Goal: Information Seeking & Learning: Find contact information

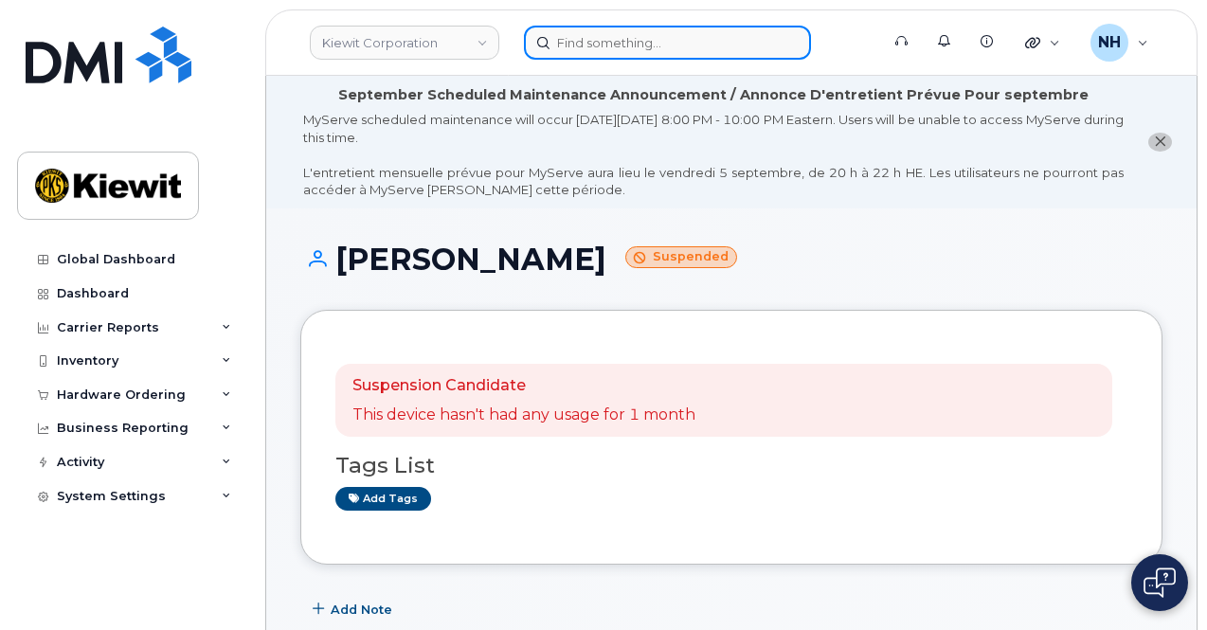
click at [615, 37] on input at bounding box center [667, 43] width 287 height 34
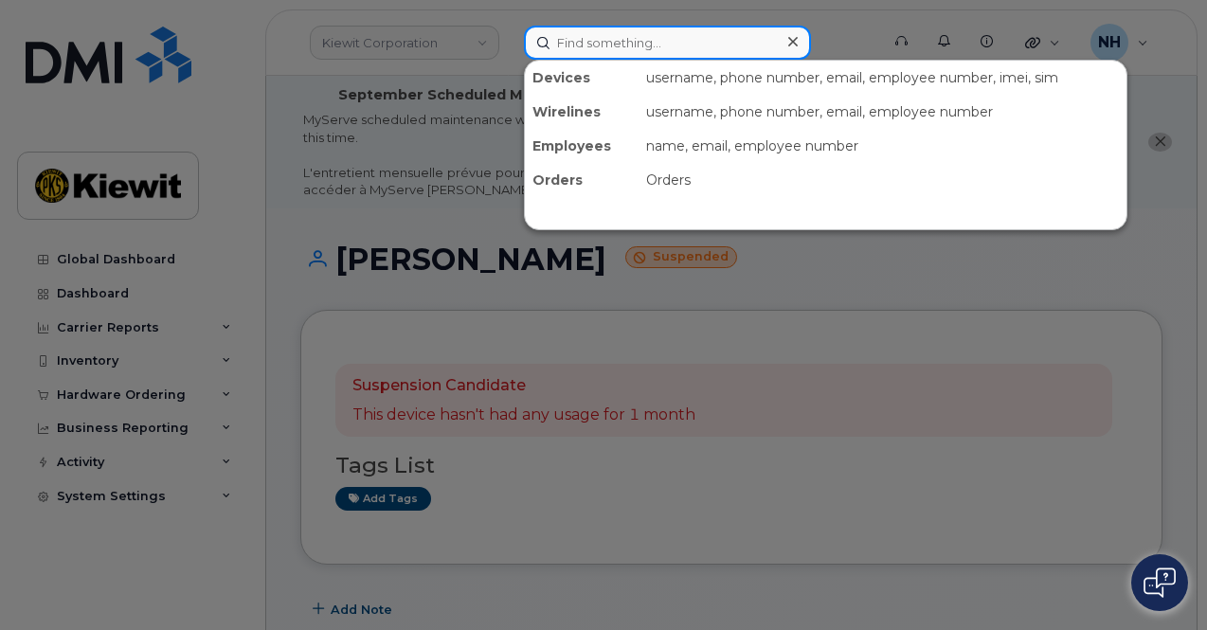
paste input "501596"
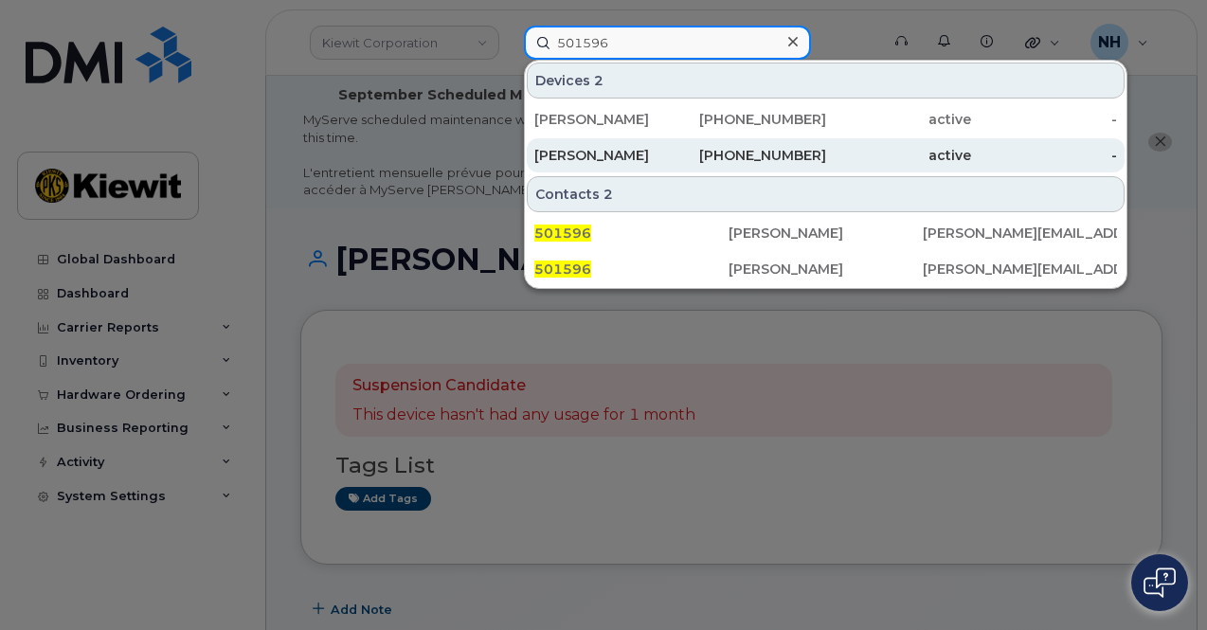
type input "501596"
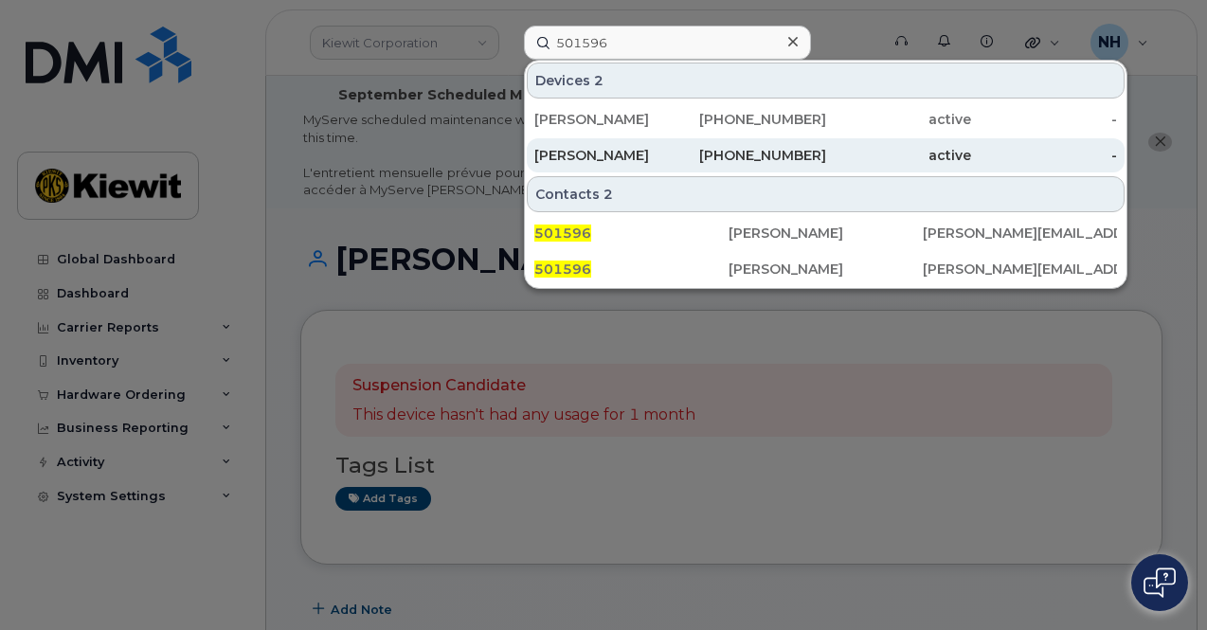
click at [715, 152] on div "661-768-8406" at bounding box center [753, 155] width 146 height 19
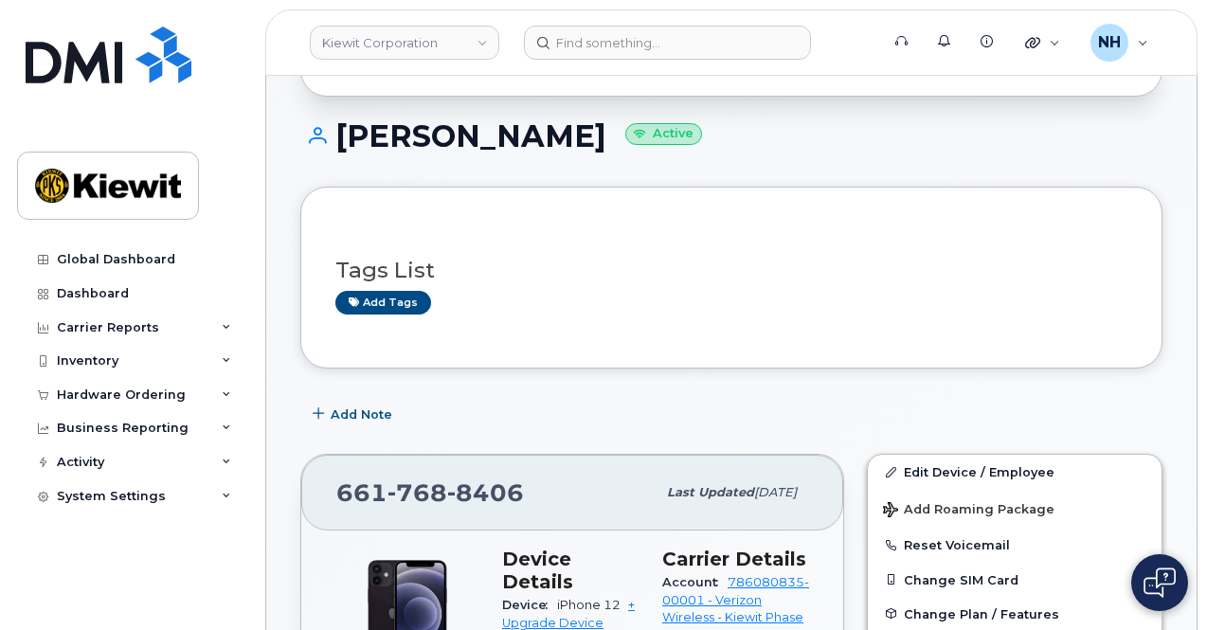
scroll to position [379, 0]
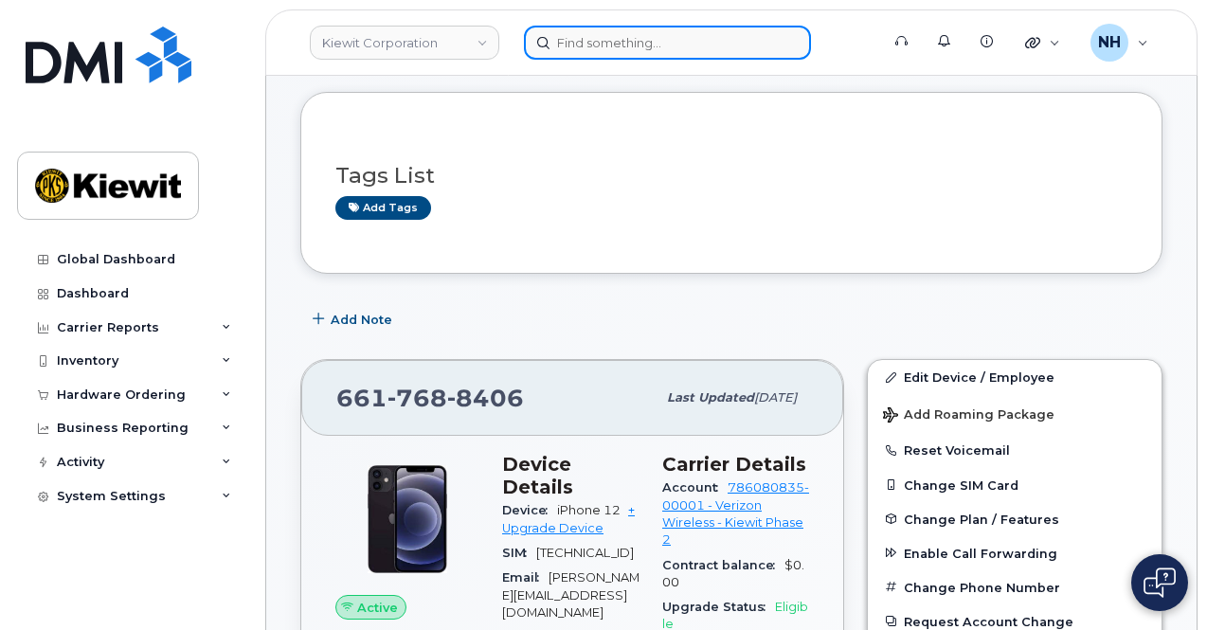
click at [603, 45] on input at bounding box center [667, 43] width 287 height 34
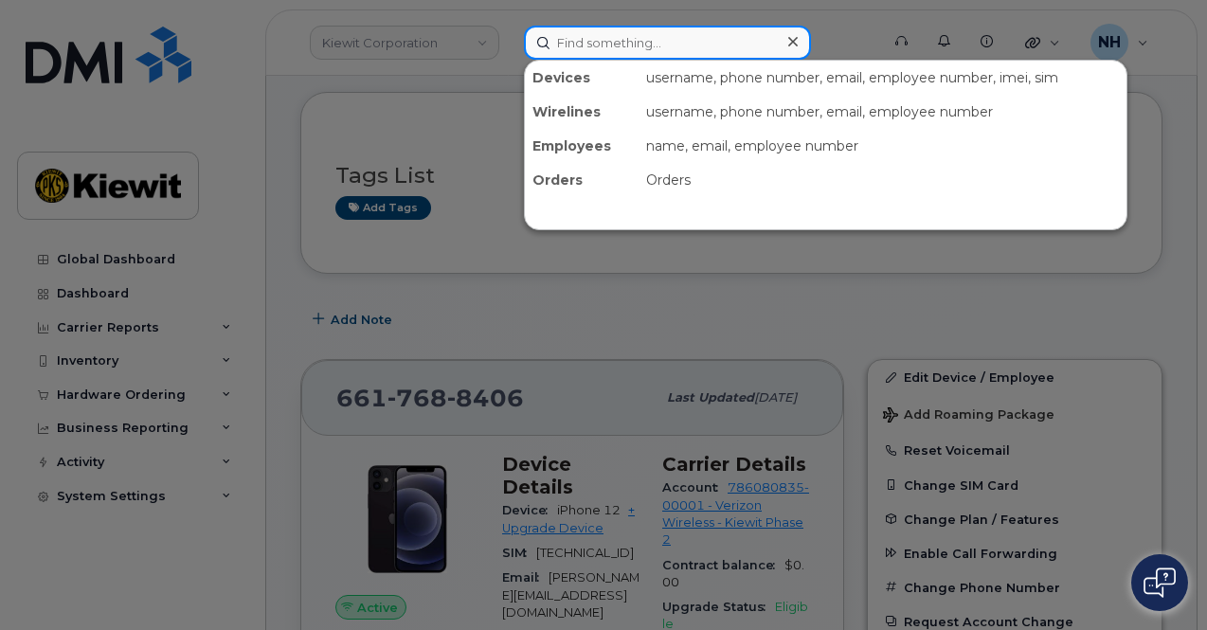
paste input "565617"
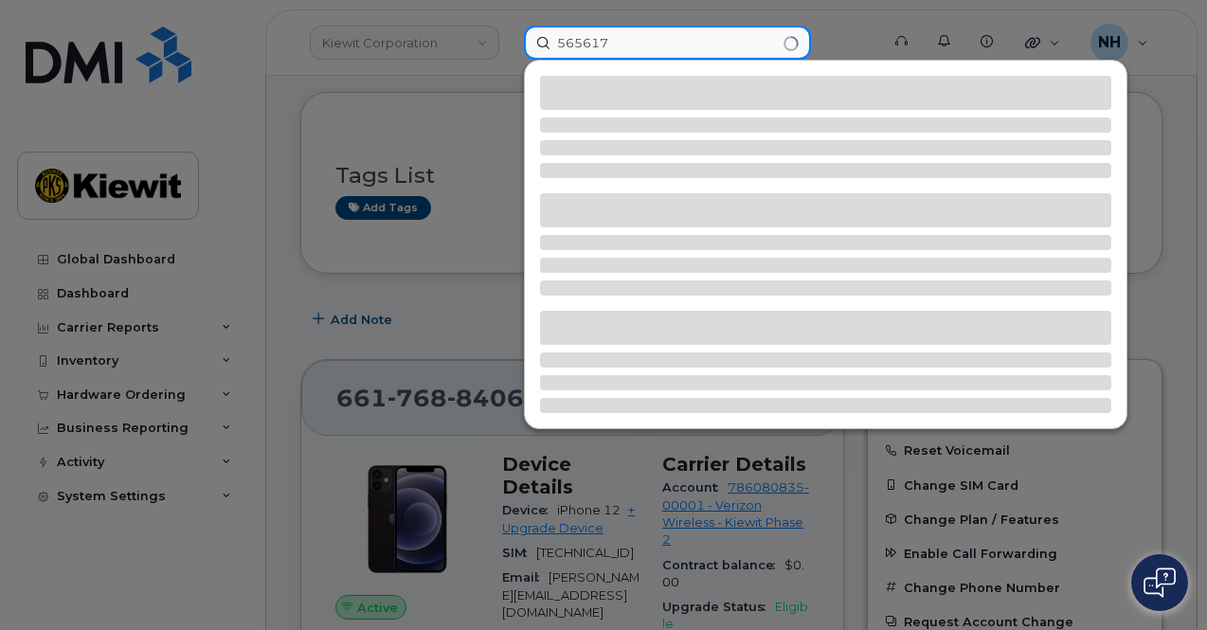
type input "565617"
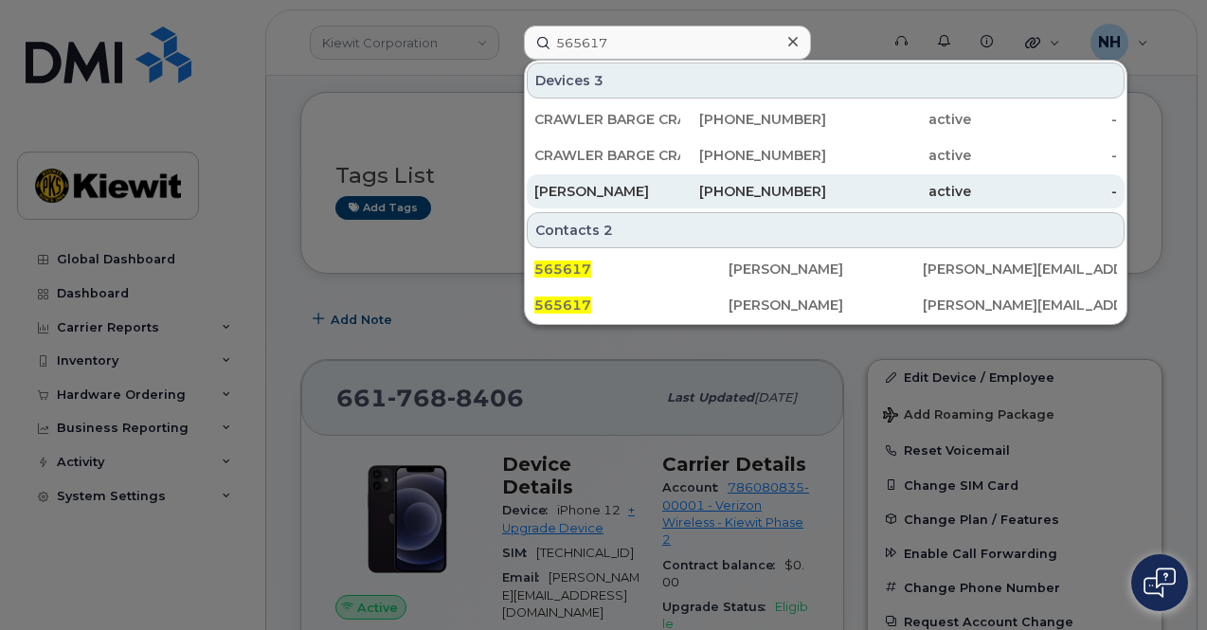
click at [592, 185] on div "[PERSON_NAME]" at bounding box center [607, 191] width 146 height 19
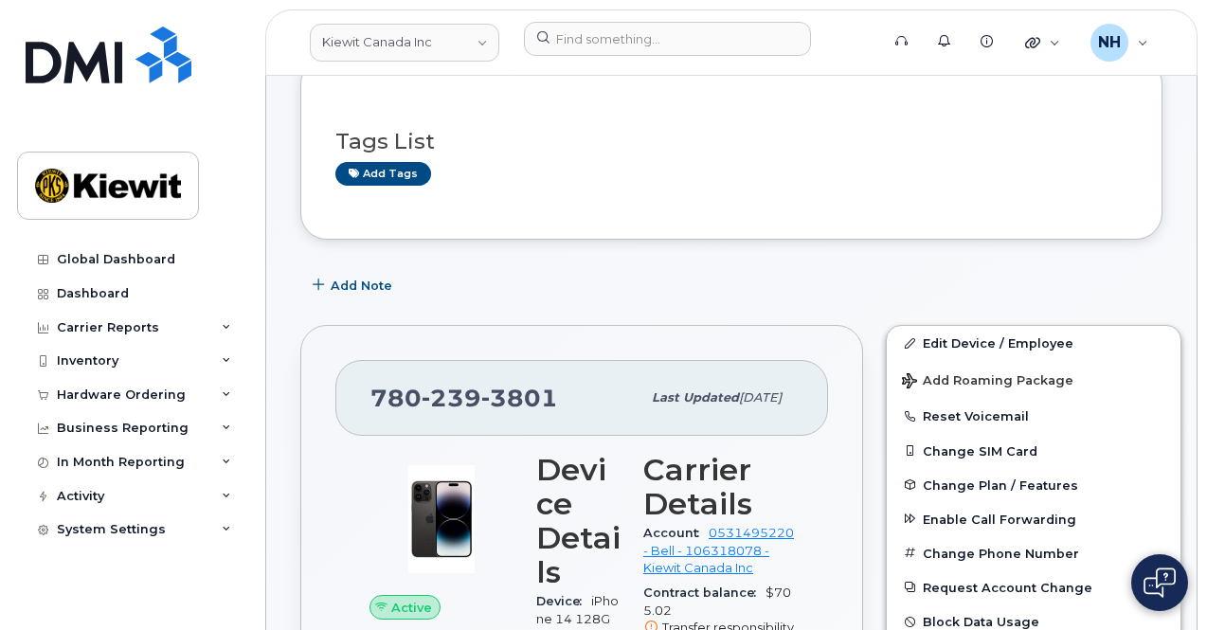
scroll to position [284, 0]
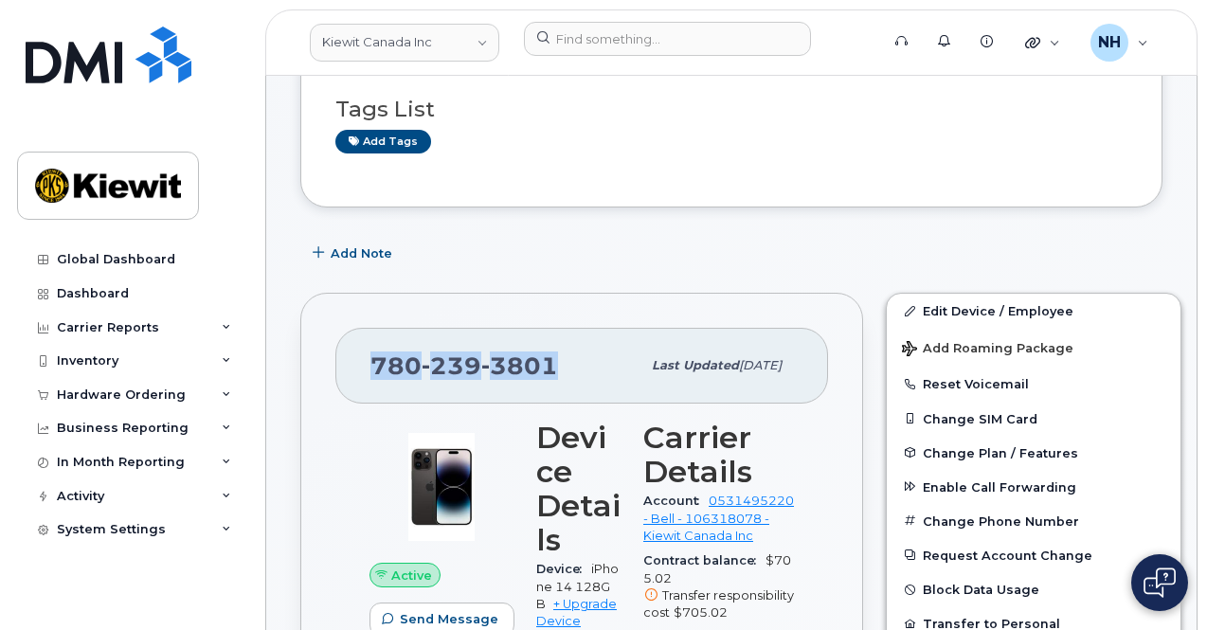
drag, startPoint x: 510, startPoint y: 370, endPoint x: 369, endPoint y: 371, distance: 140.2
click at [370, 371] on span "780 239 3801" at bounding box center [464, 365] width 188 height 28
copy span "780 239 3801"
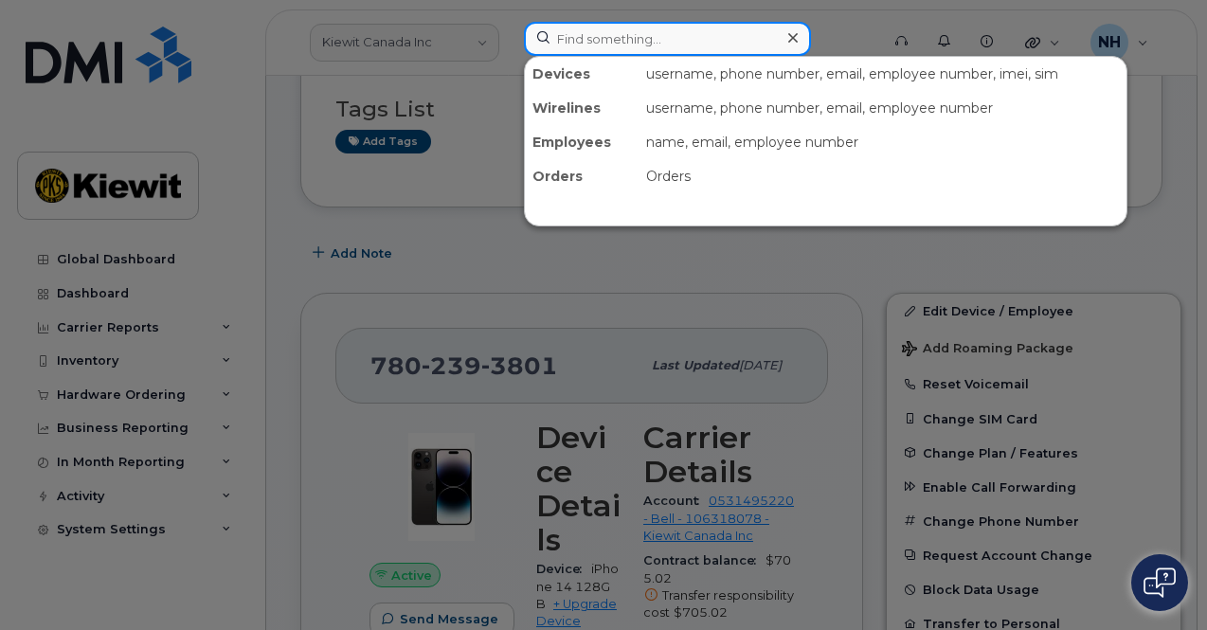
click at [568, 41] on input at bounding box center [667, 39] width 287 height 34
paste input "418308"
type input "418308"
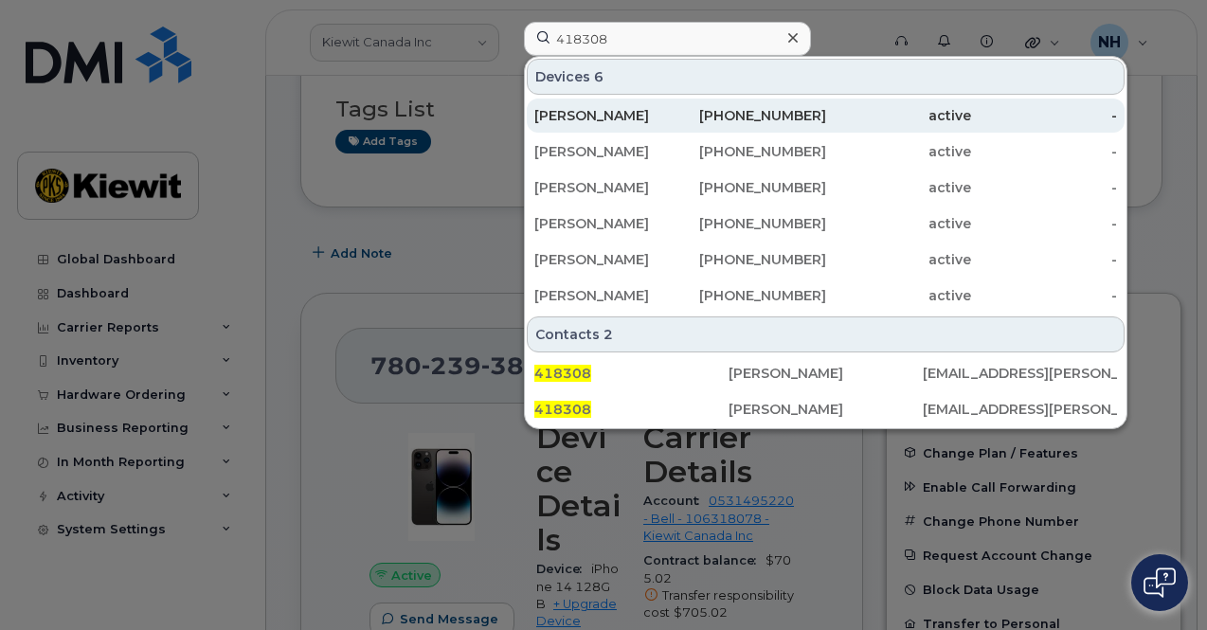
click at [601, 113] on div "[PERSON_NAME]" at bounding box center [607, 115] width 146 height 19
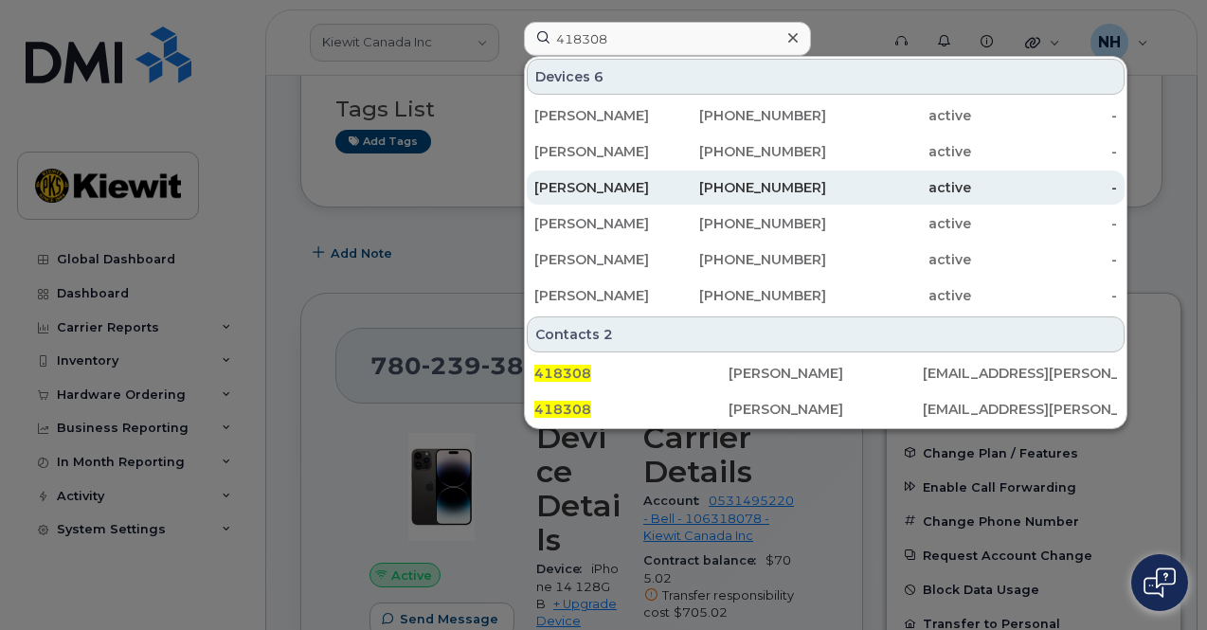
click at [606, 187] on div "[PERSON_NAME]" at bounding box center [607, 187] width 146 height 19
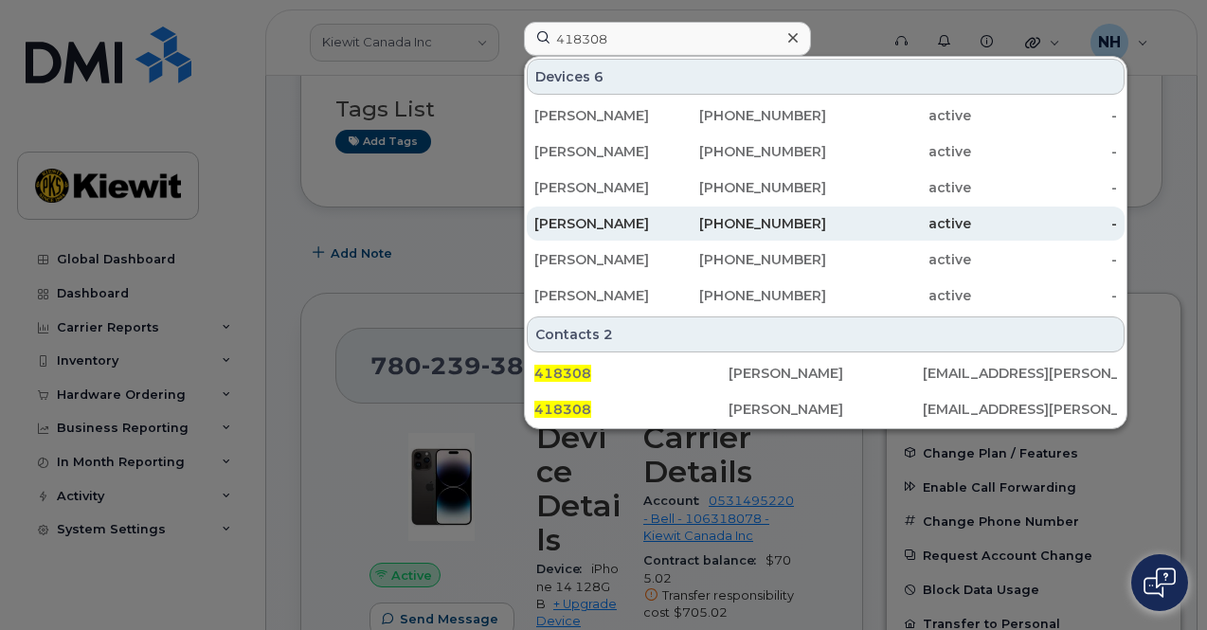
click at [606, 230] on div "[PERSON_NAME]" at bounding box center [607, 223] width 146 height 19
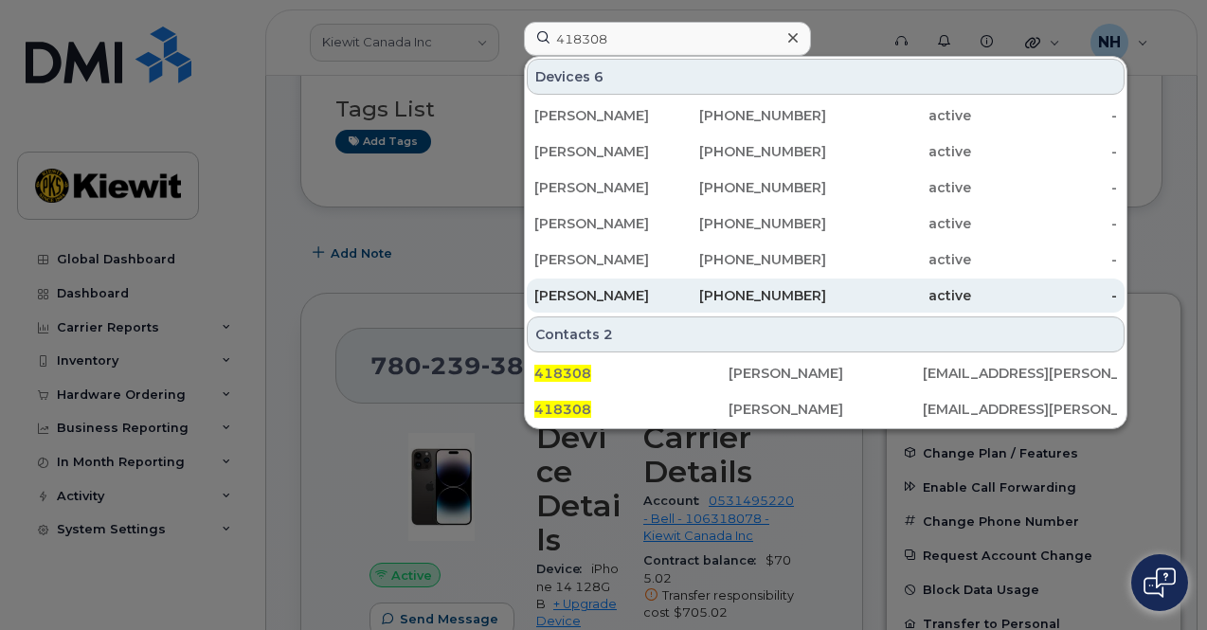
click at [608, 295] on div "[PERSON_NAME]" at bounding box center [607, 295] width 146 height 19
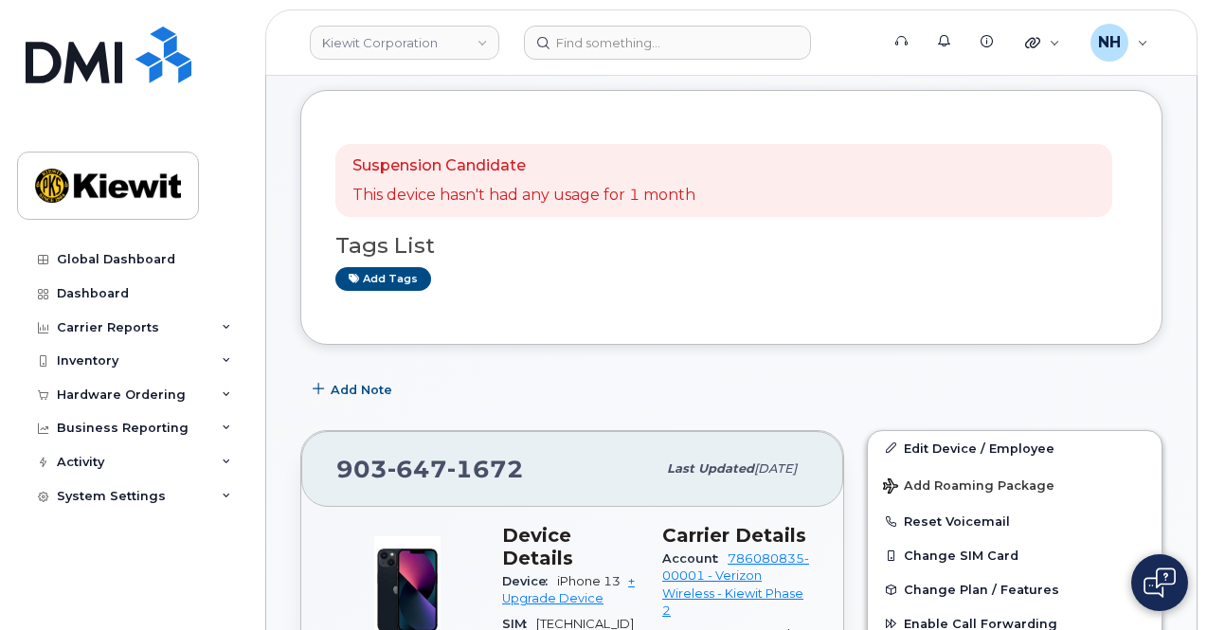
scroll to position [568, 0]
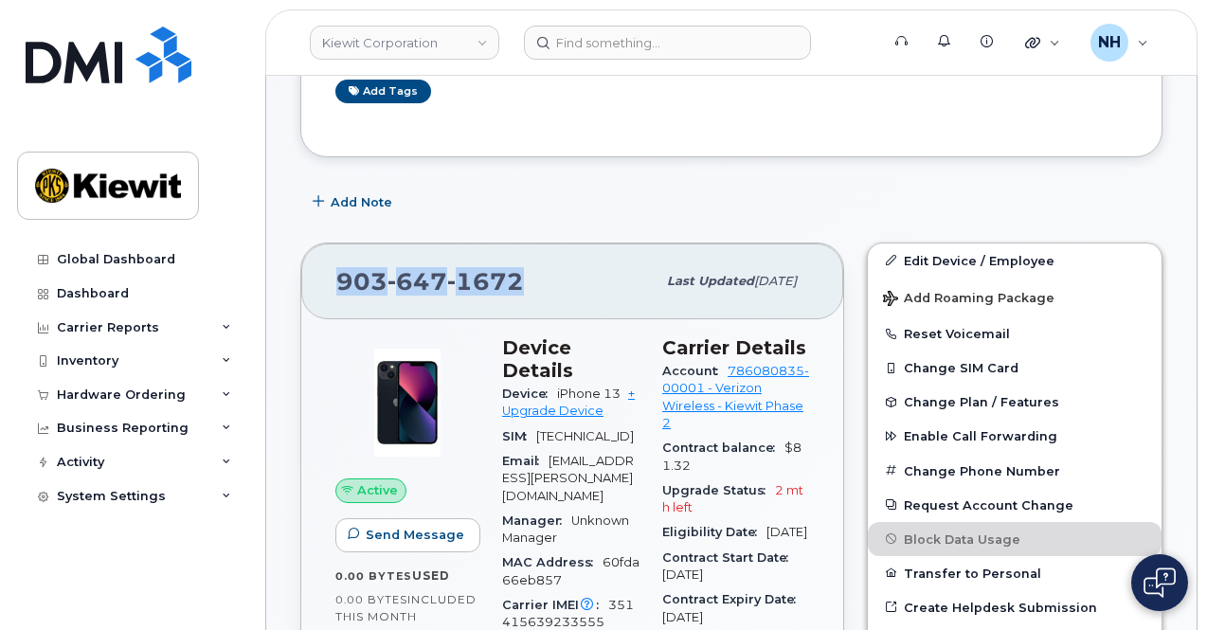
drag, startPoint x: 532, startPoint y: 281, endPoint x: 345, endPoint y: 293, distance: 187.9
click at [331, 267] on div "903 647 1672 Last updated Sep 05, 2025" at bounding box center [572, 281] width 542 height 76
copy span "903 647 1672"
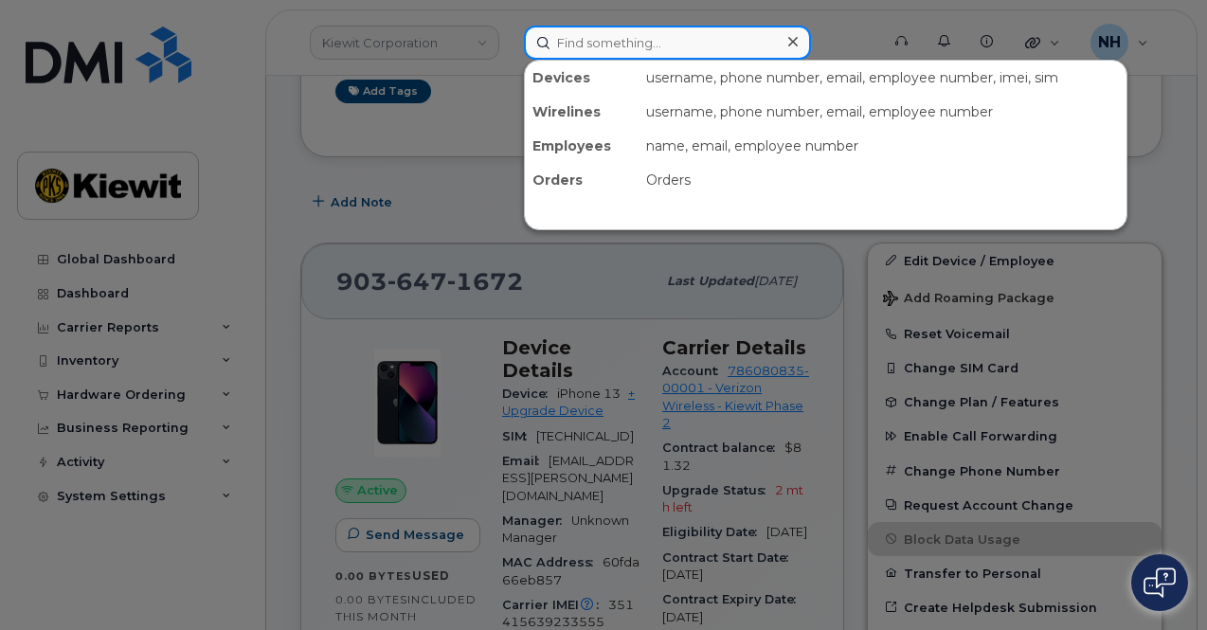
click at [608, 33] on input at bounding box center [667, 43] width 287 height 34
paste input "576642"
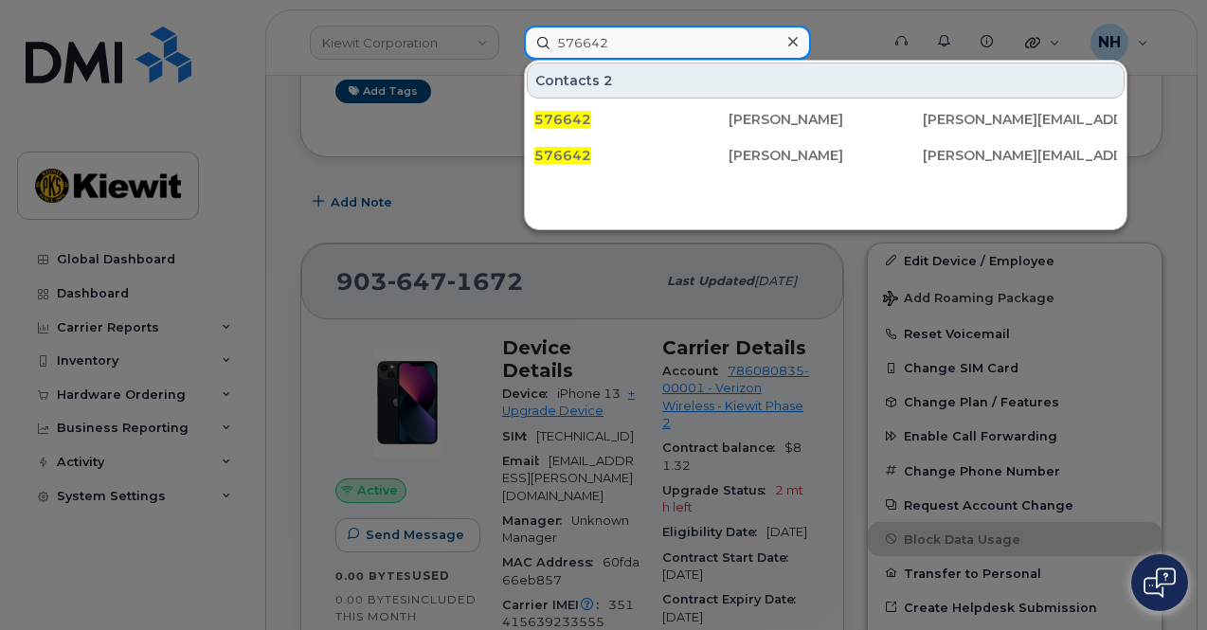
drag, startPoint x: 704, startPoint y: 48, endPoint x: 424, endPoint y: 45, distance: 279.5
click at [509, 45] on div "576642 Contacts 2 576642 Eric Gomes ERIC.GOMES@KIEWIT.COM 576642 Eric Gomes ERI…" at bounding box center [695, 43] width 373 height 34
paste input "9097"
type input "909742"
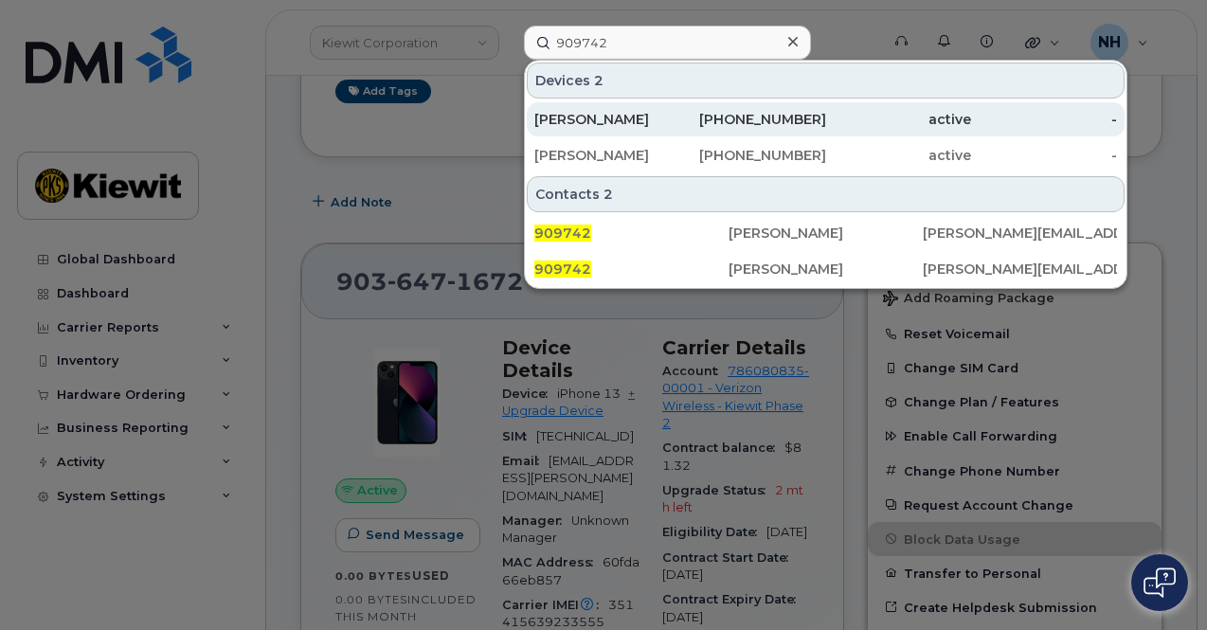
click at [779, 111] on div "253-455-0305" at bounding box center [753, 119] width 146 height 19
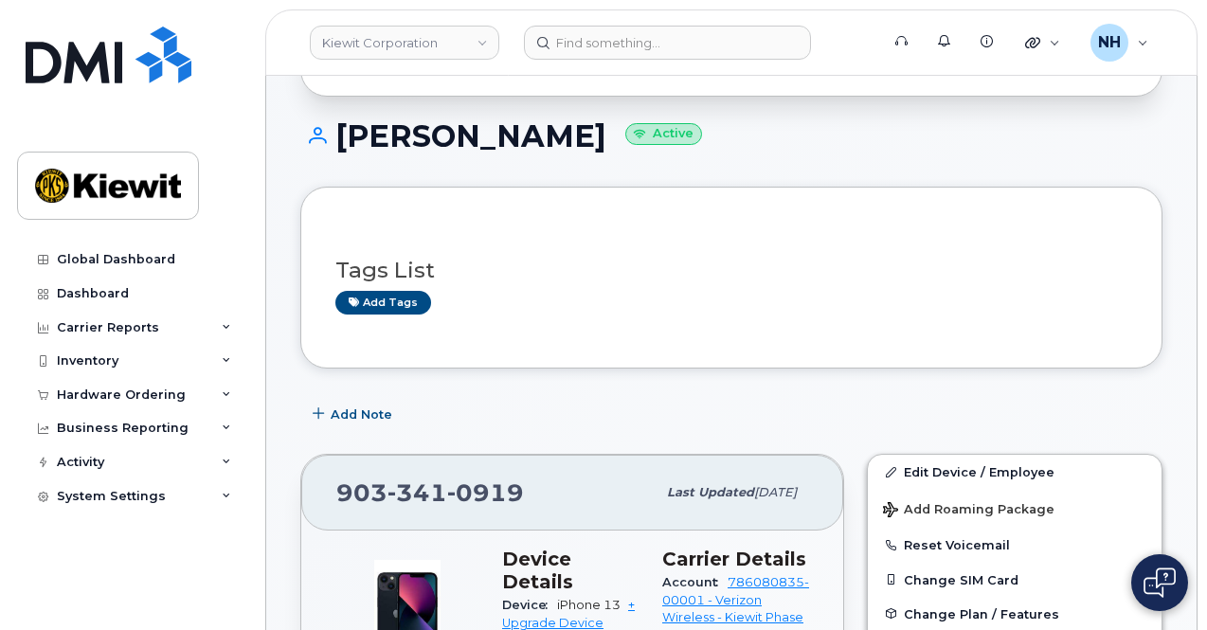
scroll to position [379, 0]
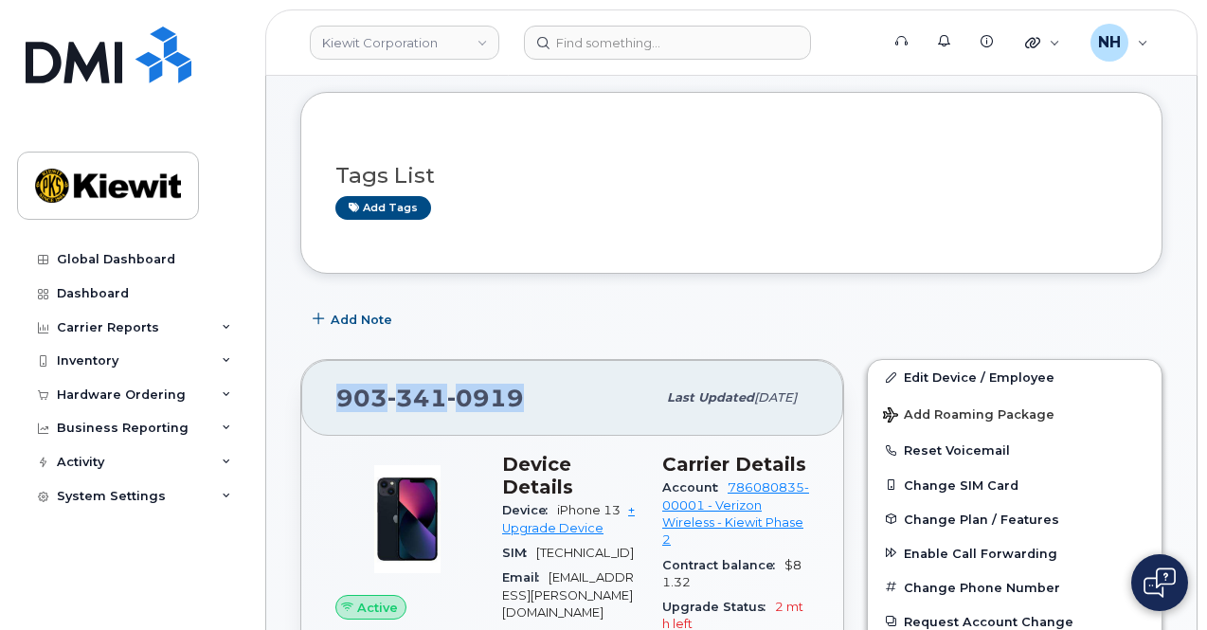
drag, startPoint x: 540, startPoint y: 401, endPoint x: 333, endPoint y: 403, distance: 206.5
click at [333, 403] on div "[PHONE_NUMBER] Last updated [DATE]" at bounding box center [572, 398] width 542 height 76
copy span "[PHONE_NUMBER]"
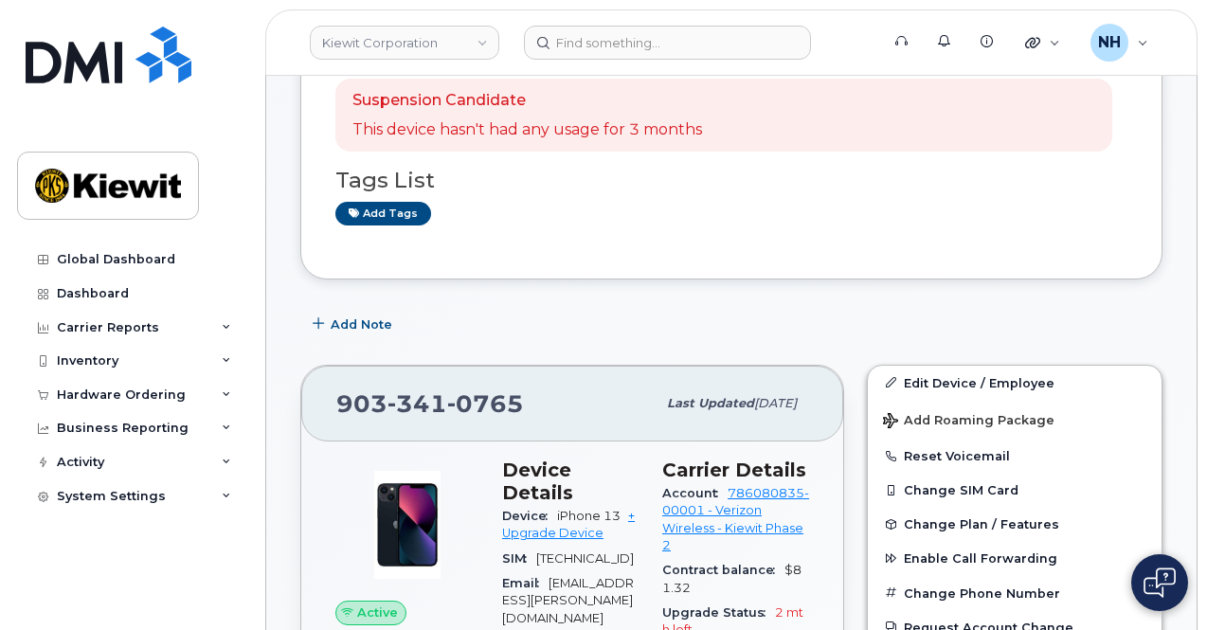
scroll to position [474, 0]
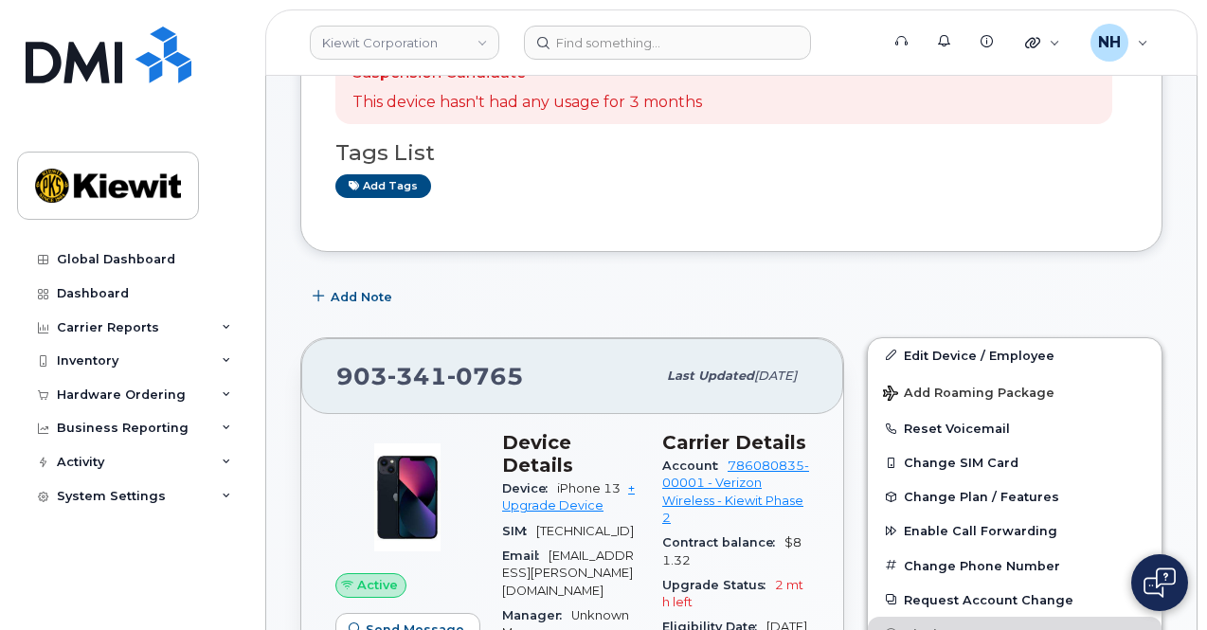
click at [515, 380] on span "0765" at bounding box center [485, 376] width 77 height 28
drag, startPoint x: 521, startPoint y: 375, endPoint x: 338, endPoint y: 381, distance: 182.9
click at [338, 381] on div "[PHONE_NUMBER]" at bounding box center [495, 376] width 319 height 40
copy span "[PHONE_NUMBER]"
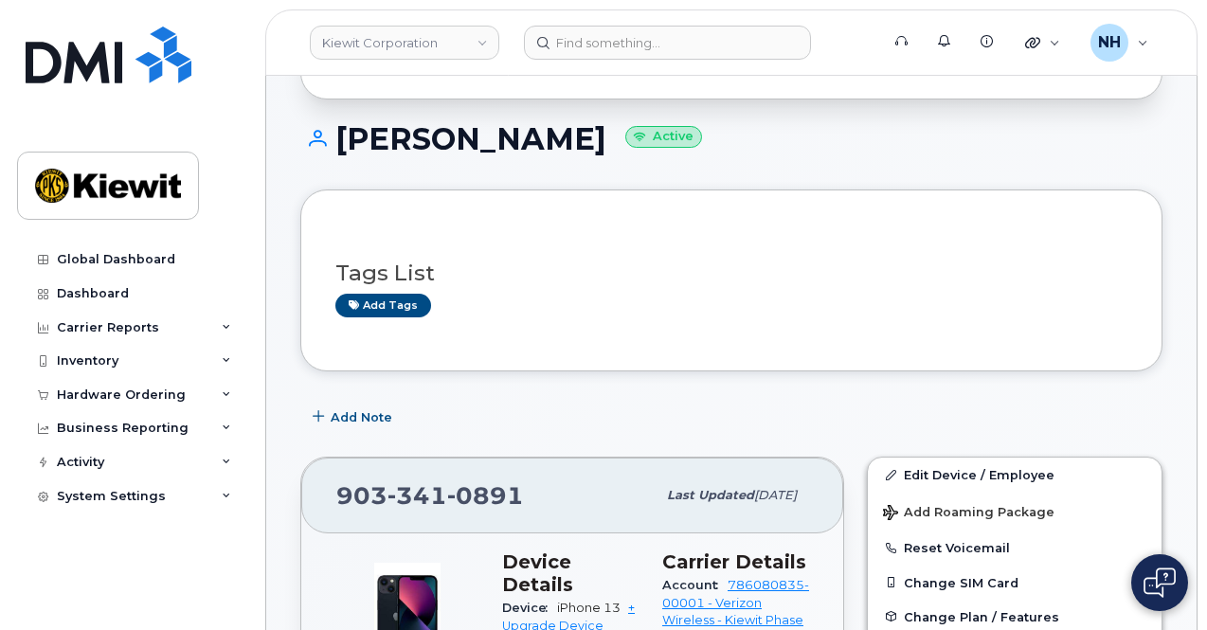
scroll to position [284, 0]
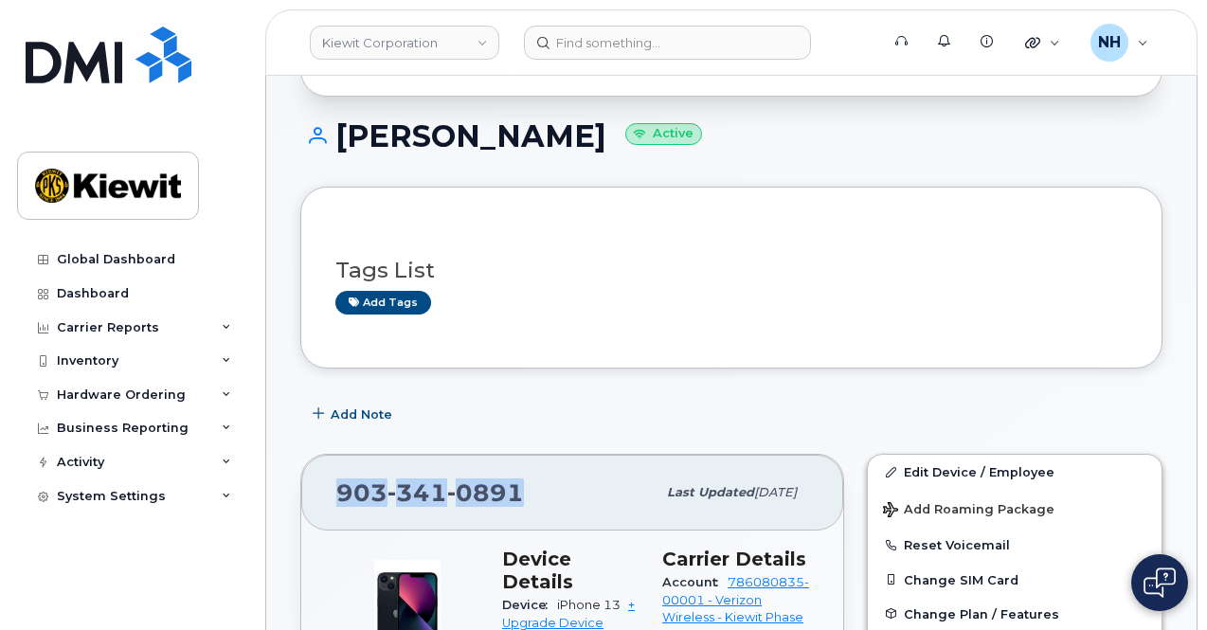
drag, startPoint x: 476, startPoint y: 495, endPoint x: 330, endPoint y: 513, distance: 146.9
click at [330, 513] on div "[PHONE_NUMBER] Last updated [DATE]" at bounding box center [572, 493] width 542 height 76
copy span "903 341 0891"
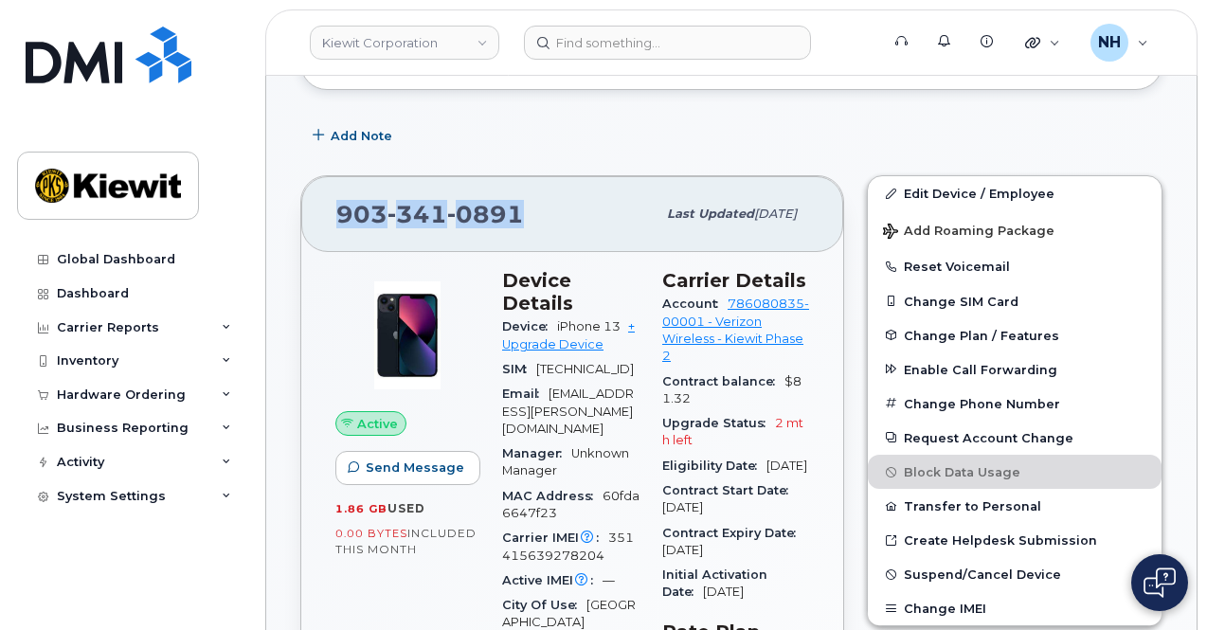
scroll to position [0, 0]
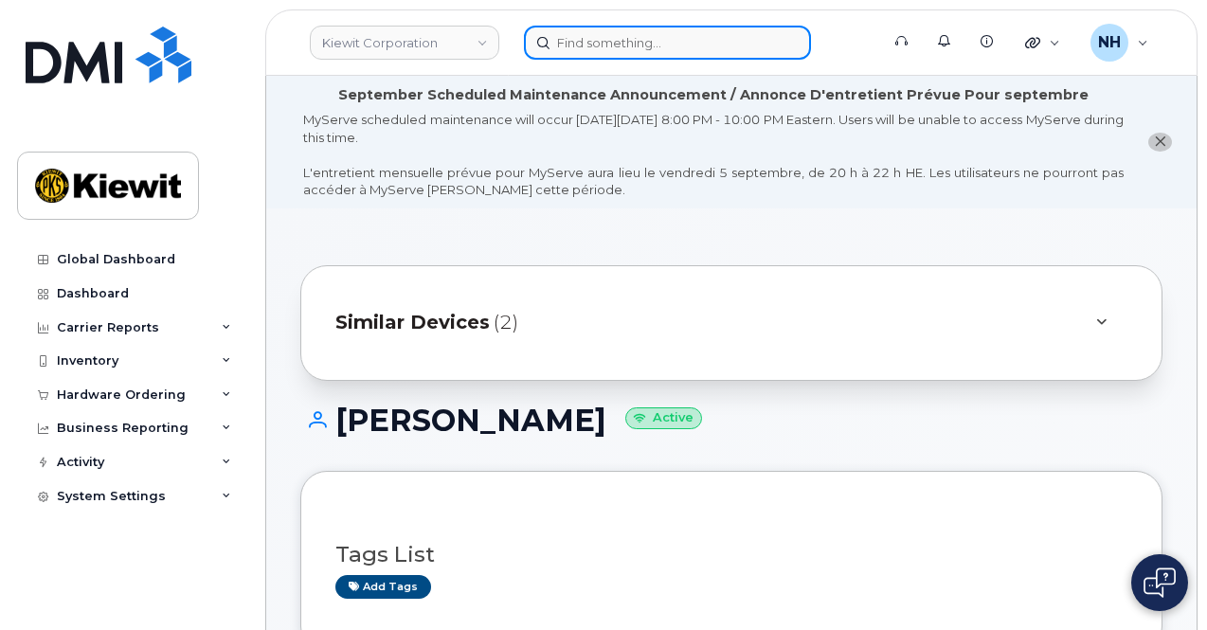
click at [686, 52] on input at bounding box center [667, 43] width 287 height 34
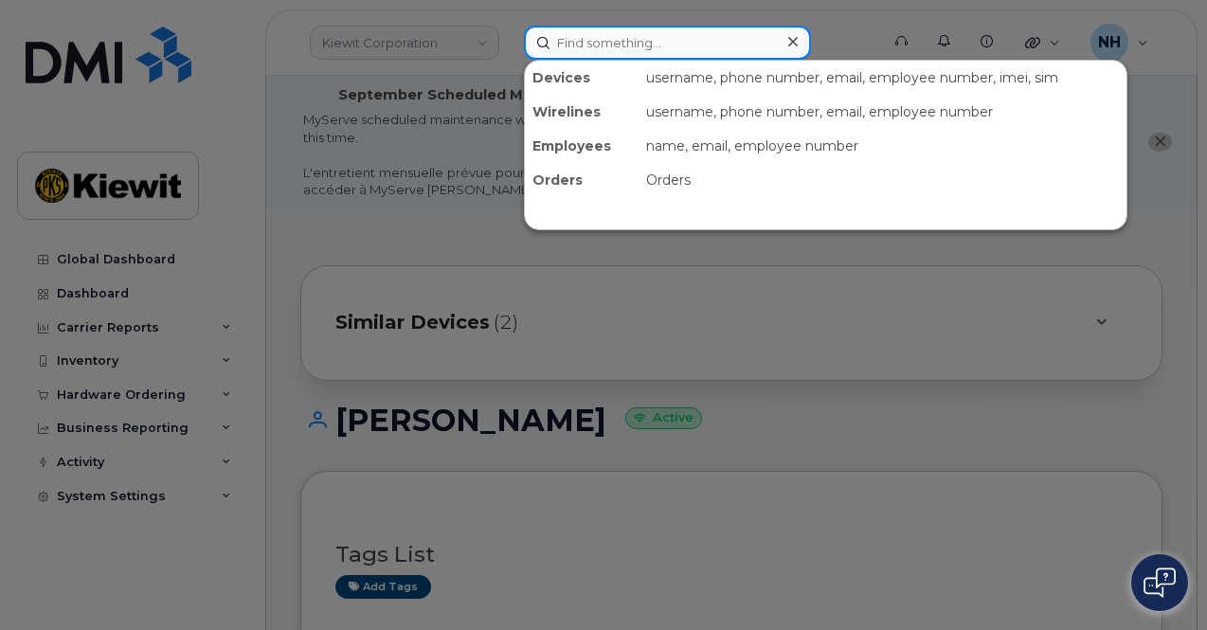
paste input "909742"
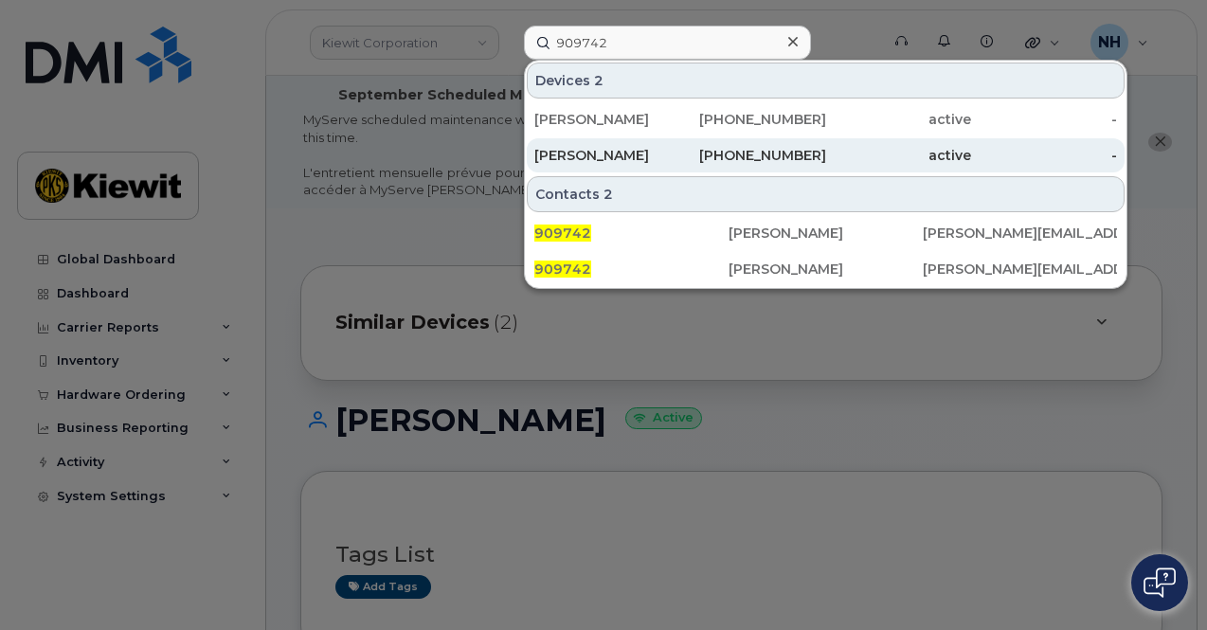
click at [633, 153] on div "ALFONSO REZA" at bounding box center [607, 155] width 146 height 19
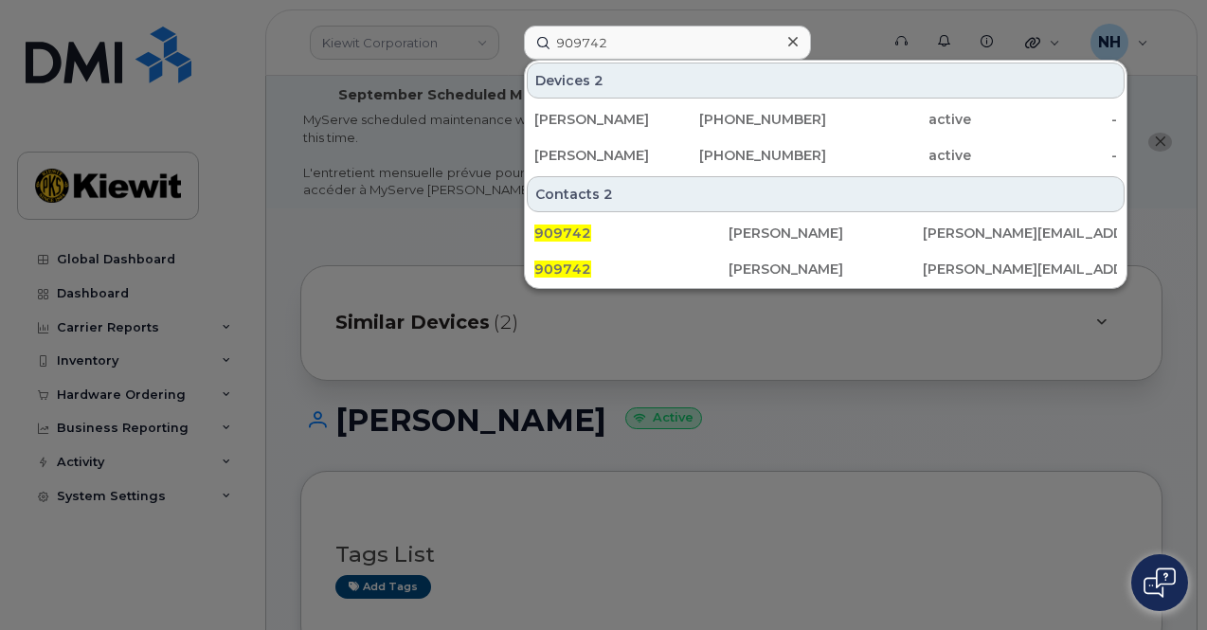
click at [818, 350] on div at bounding box center [603, 315] width 1207 height 630
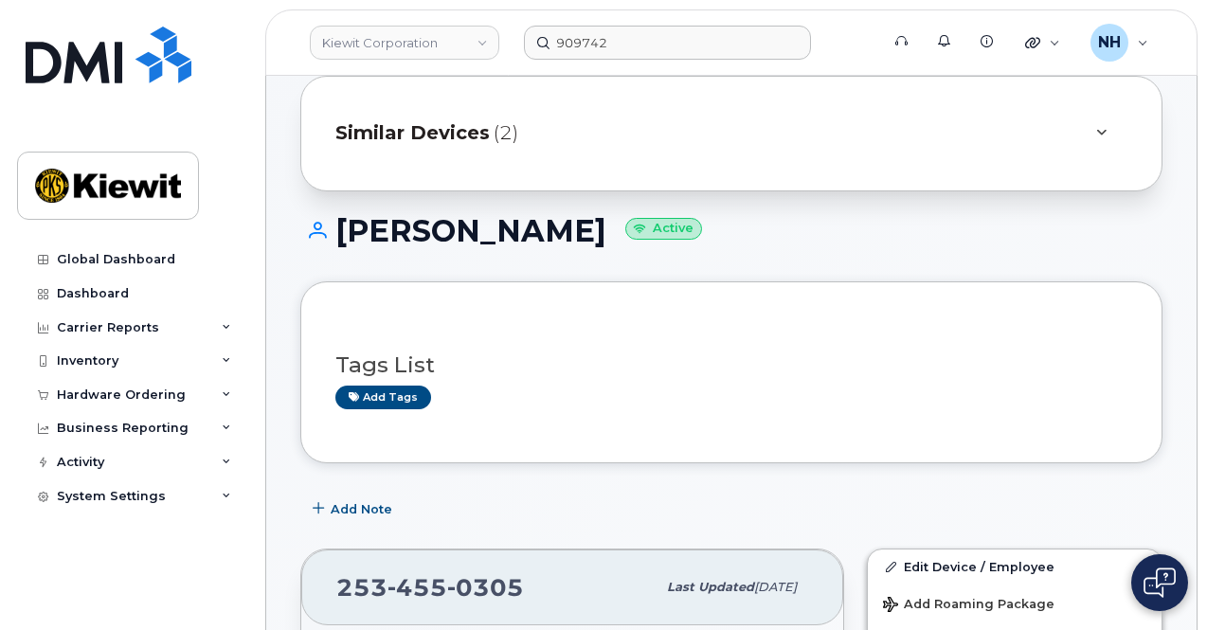
scroll to position [284, 0]
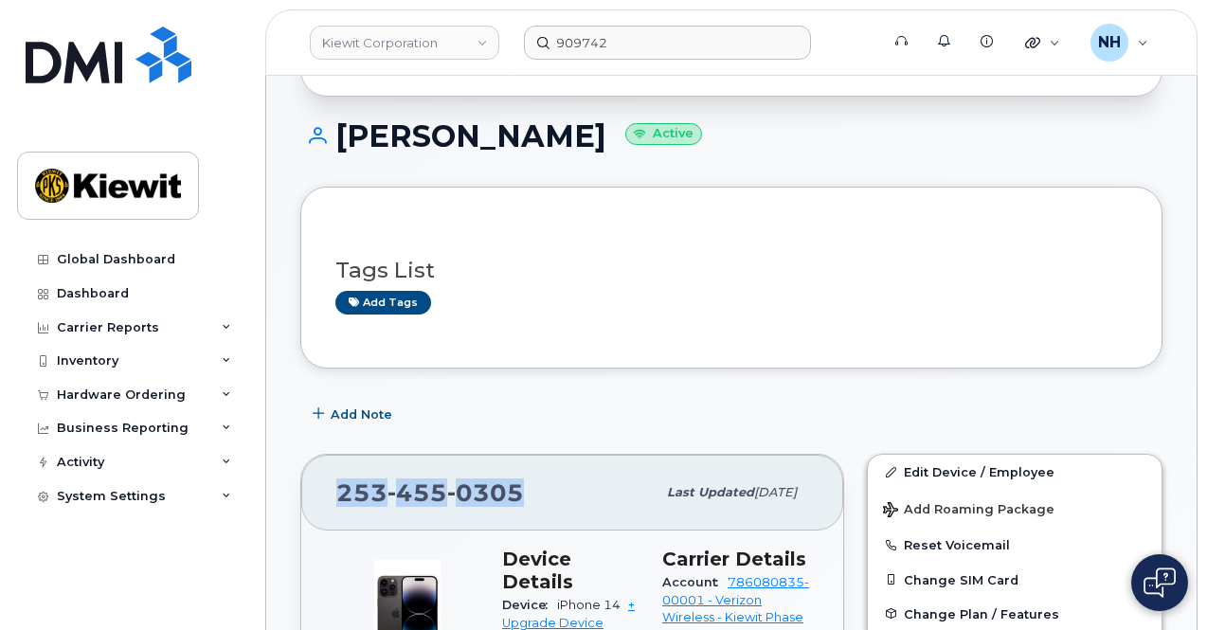
drag, startPoint x: 529, startPoint y: 495, endPoint x: 317, endPoint y: 479, distance: 211.9
click at [317, 479] on div "253 455 0305 Last updated Sep 05, 2025" at bounding box center [572, 493] width 542 height 76
copy span "253 455 0305"
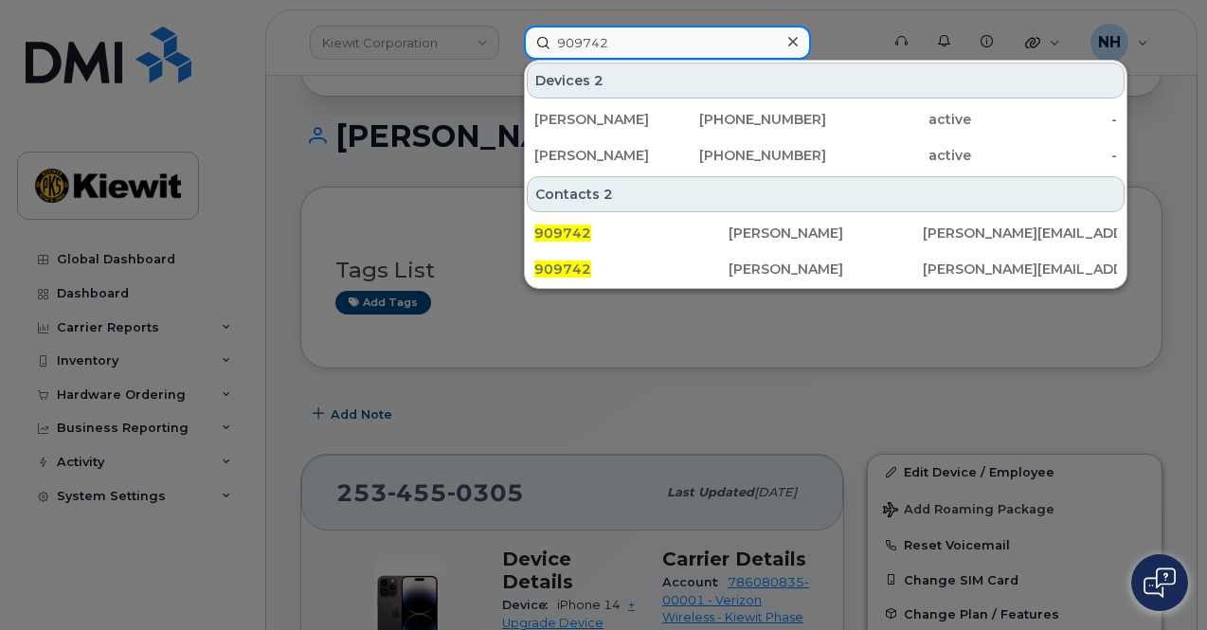
drag, startPoint x: 627, startPoint y: 41, endPoint x: 495, endPoint y: 23, distance: 132.9
click at [509, 26] on div "909742 Devices 2 ALFONSO REZA 253-455-0305 active - ALFONSO REZA 409-749-4799 a…" at bounding box center [695, 43] width 373 height 34
paste input "492058"
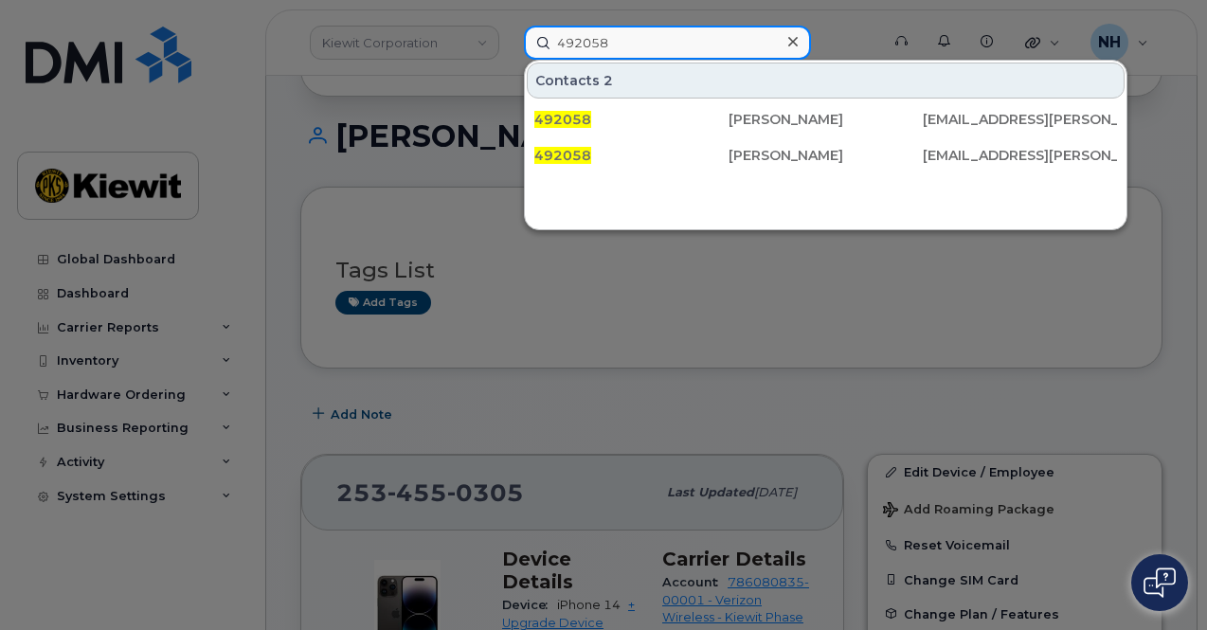
drag, startPoint x: 458, startPoint y: 53, endPoint x: 331, endPoint y: 55, distance: 127.0
click at [509, 55] on div "492058 Contacts 2 492058 Cailen Ralston CAILEN.RALSTON@KIEWIT.COM 492058 Cailen…" at bounding box center [695, 43] width 373 height 34
paste input "802"
type input "492802"
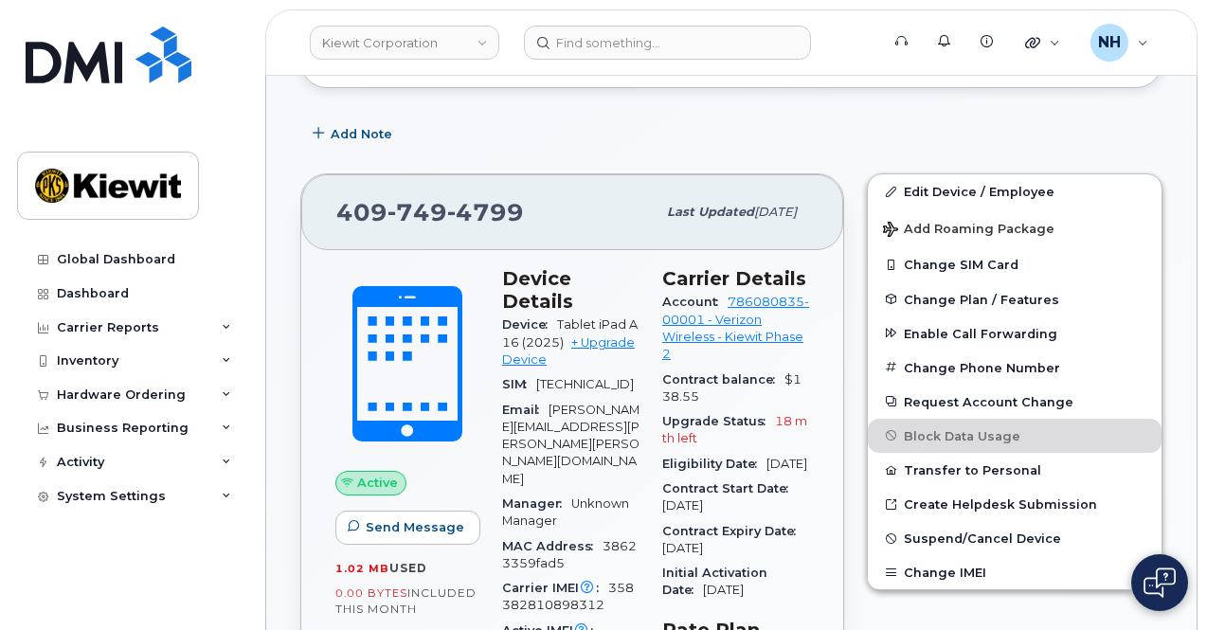
scroll to position [568, 0]
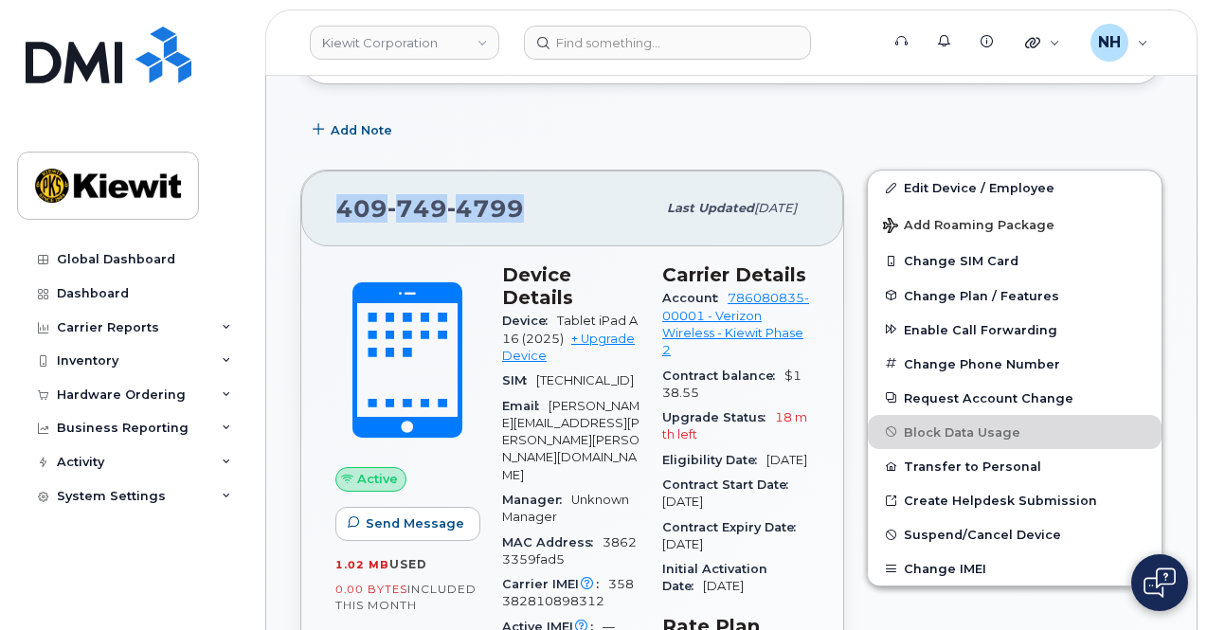
drag, startPoint x: 481, startPoint y: 199, endPoint x: 313, endPoint y: 198, distance: 168.6
click at [313, 198] on div "409 749 4799 Last updated Sep 05, 2025" at bounding box center [572, 209] width 542 height 76
